Goal: Find specific page/section: Find specific page/section

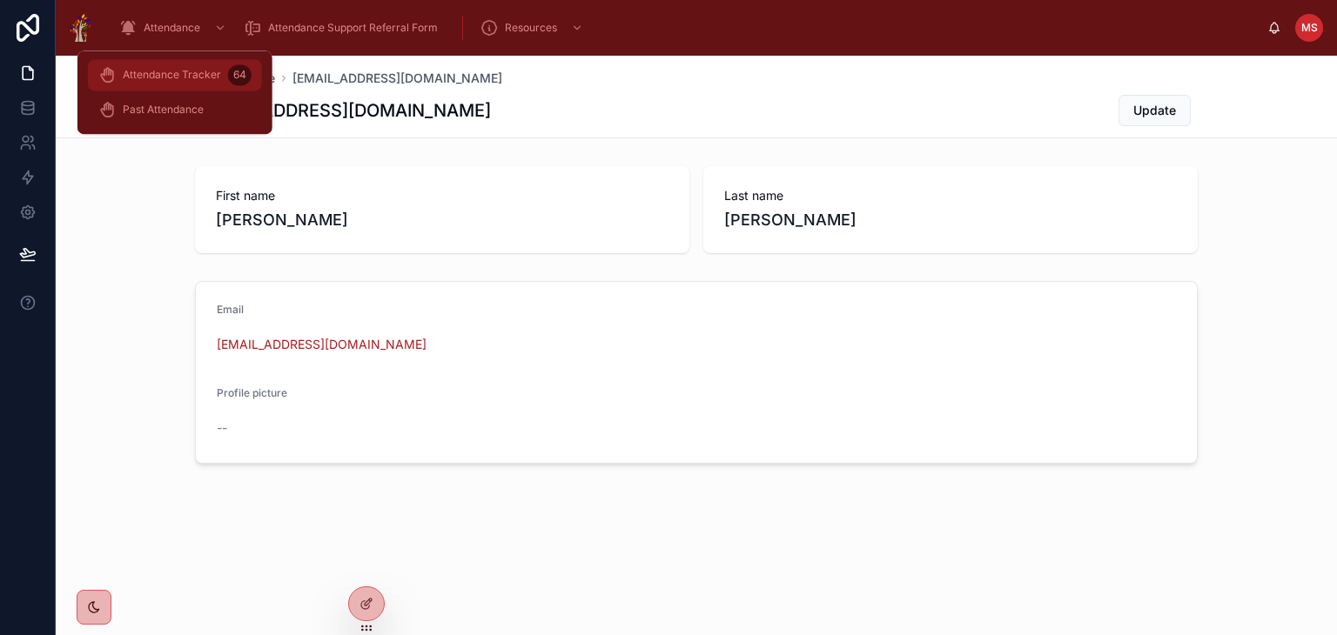
click at [157, 74] on span "Attendance Tracker" at bounding box center [172, 75] width 98 height 14
